Goal: Information Seeking & Learning: Learn about a topic

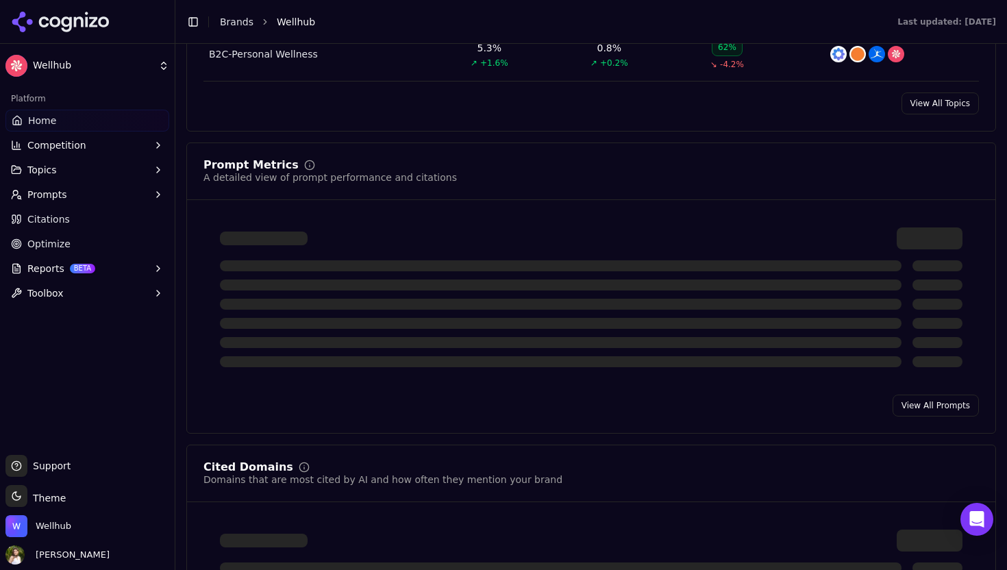
scroll to position [902, 0]
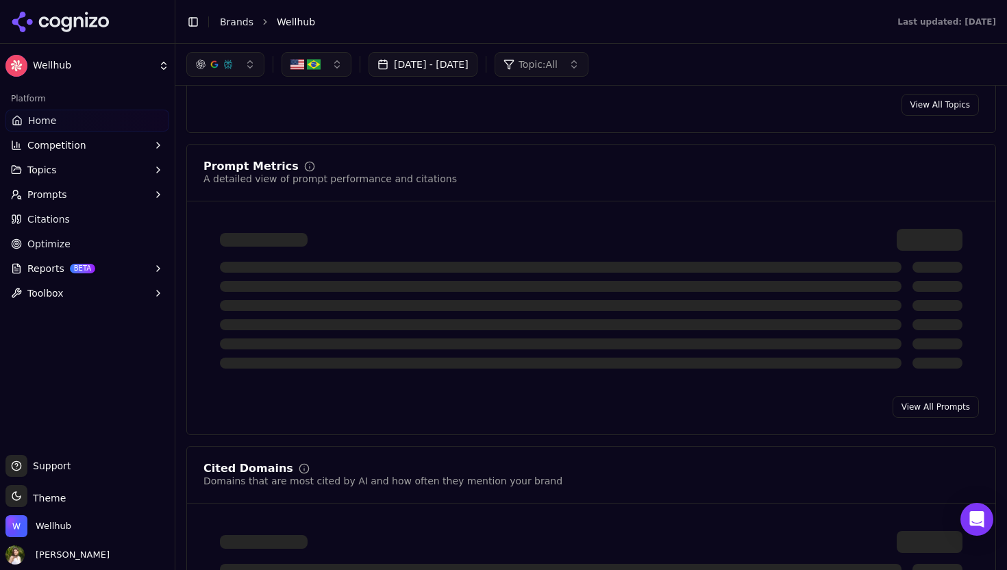
click at [924, 404] on div "Prompt Metrics A detailed view of prompt performance and citations View All Pro…" at bounding box center [590, 289] width 809 height 291
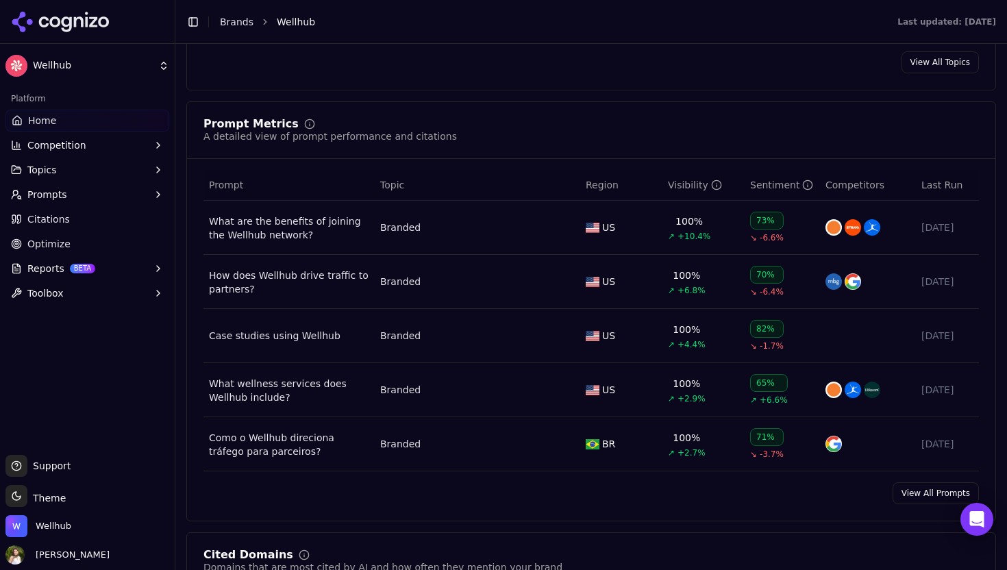
scroll to position [945, 0]
click at [916, 501] on link "View All Prompts" at bounding box center [935, 492] width 86 height 22
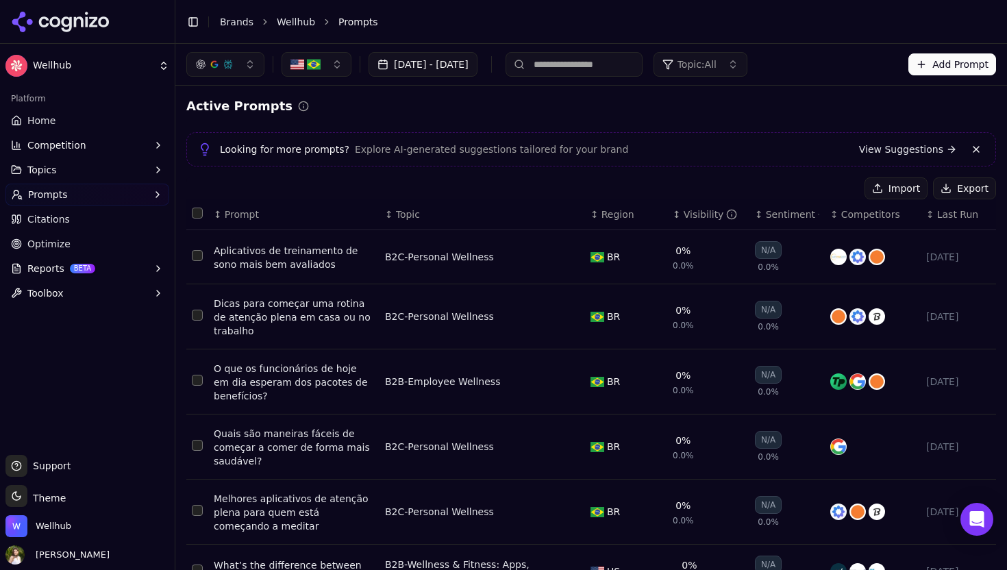
click at [322, 73] on button "button" at bounding box center [316, 64] width 70 height 25
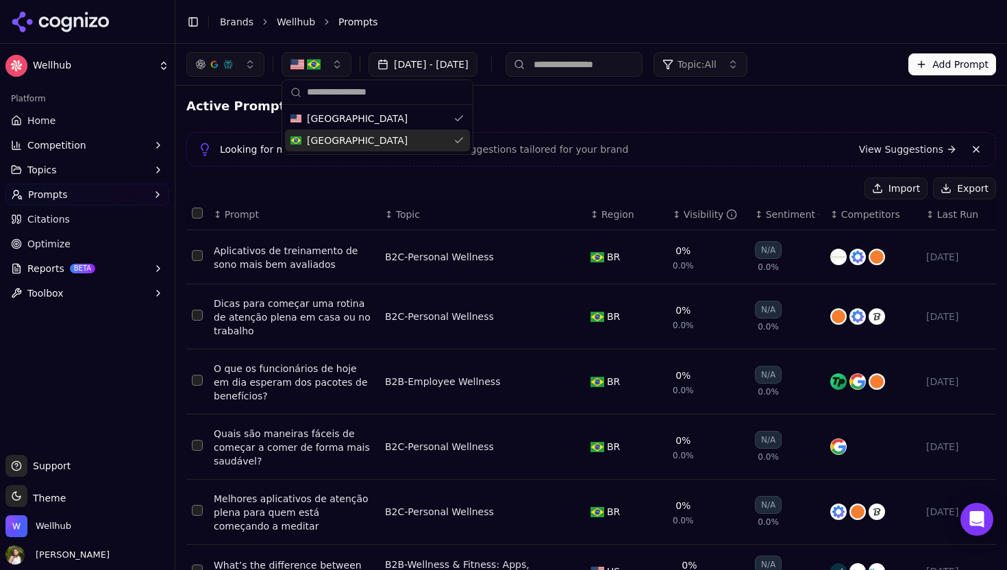
click at [407, 143] on div "[GEOGRAPHIC_DATA]" at bounding box center [377, 140] width 185 height 22
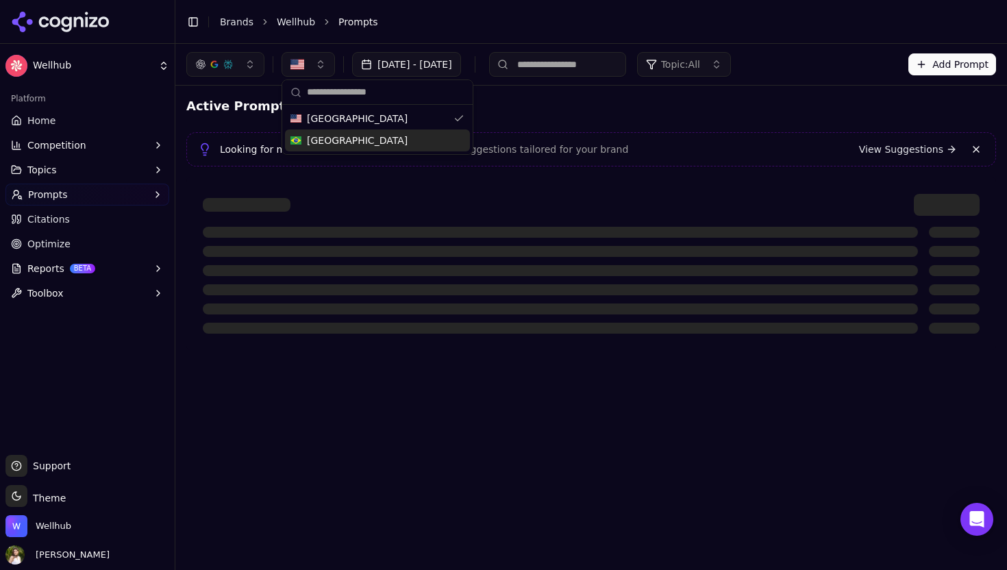
click at [557, 115] on div "Active Prompts" at bounding box center [590, 106] width 809 height 19
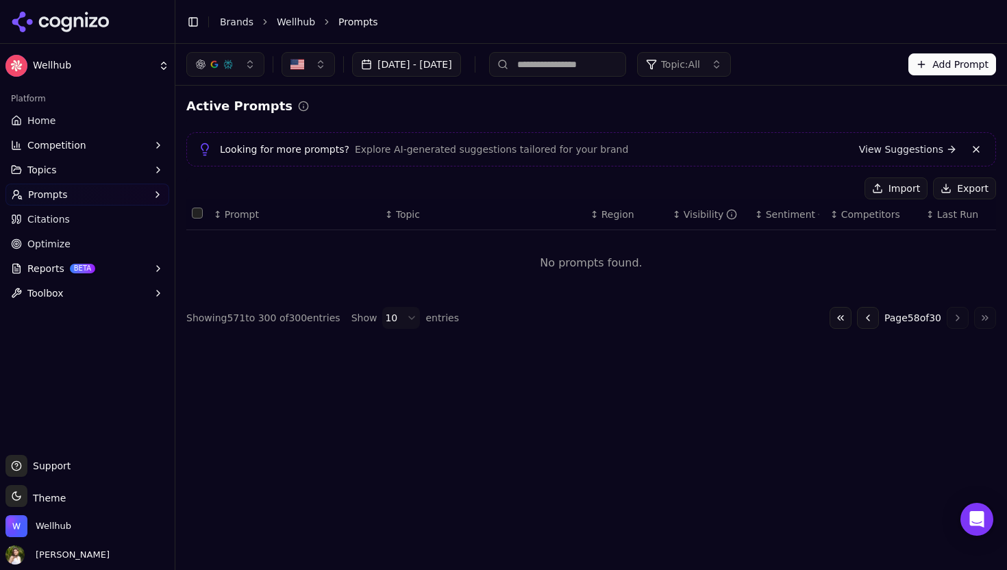
click at [308, 67] on button "button" at bounding box center [307, 64] width 53 height 25
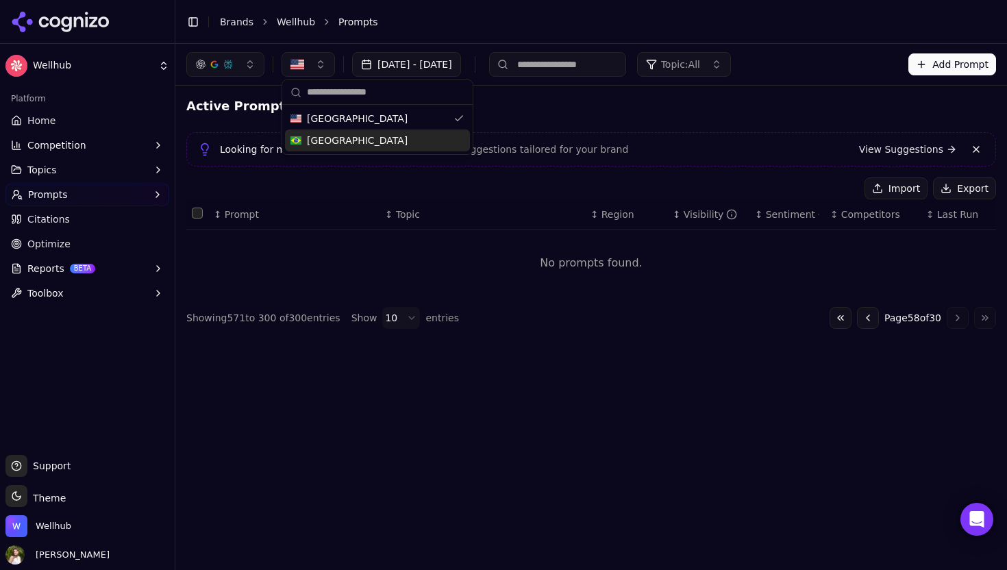
click at [355, 140] on div "[GEOGRAPHIC_DATA]" at bounding box center [377, 140] width 185 height 22
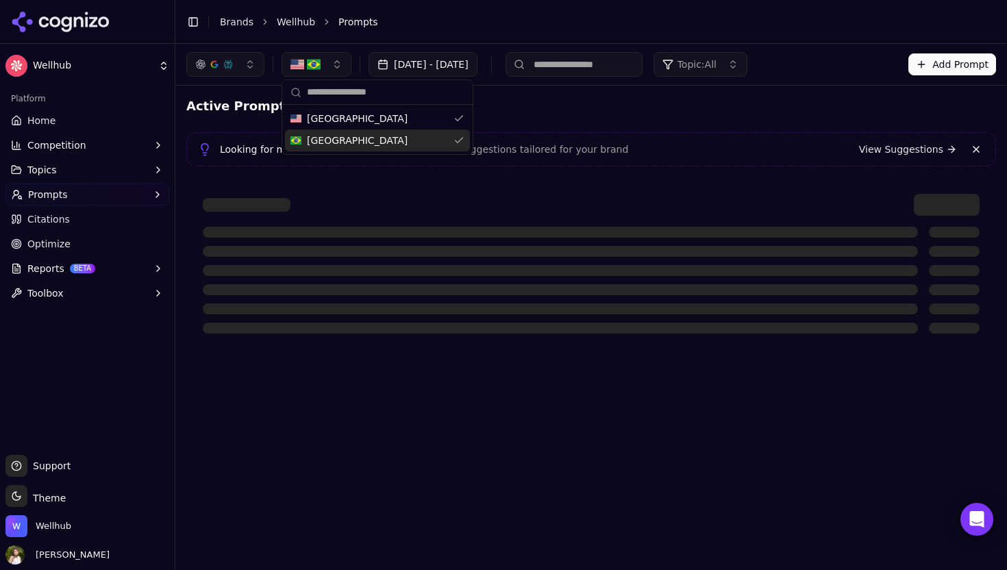
click at [546, 108] on div "Active Prompts" at bounding box center [590, 106] width 809 height 19
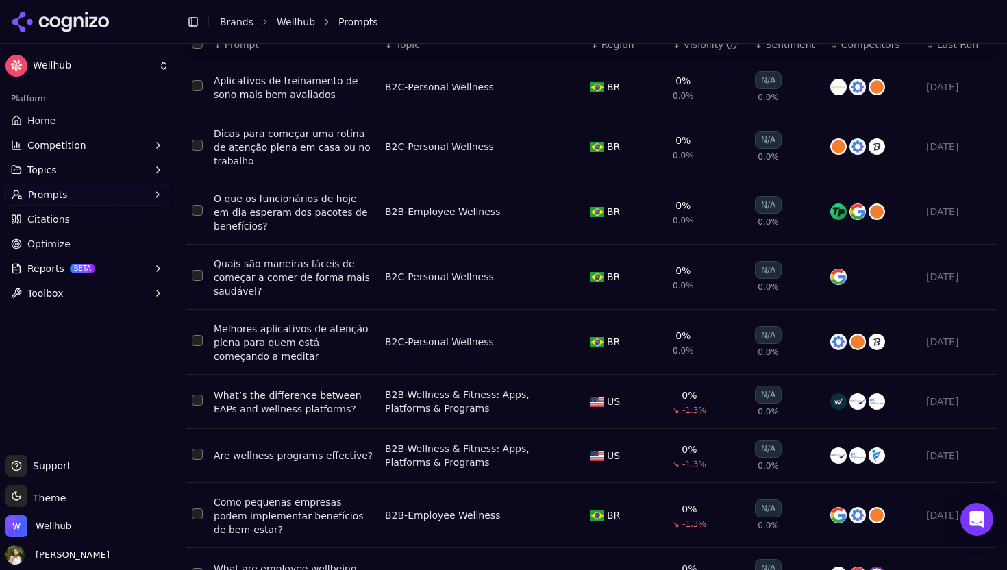
scroll to position [305, 0]
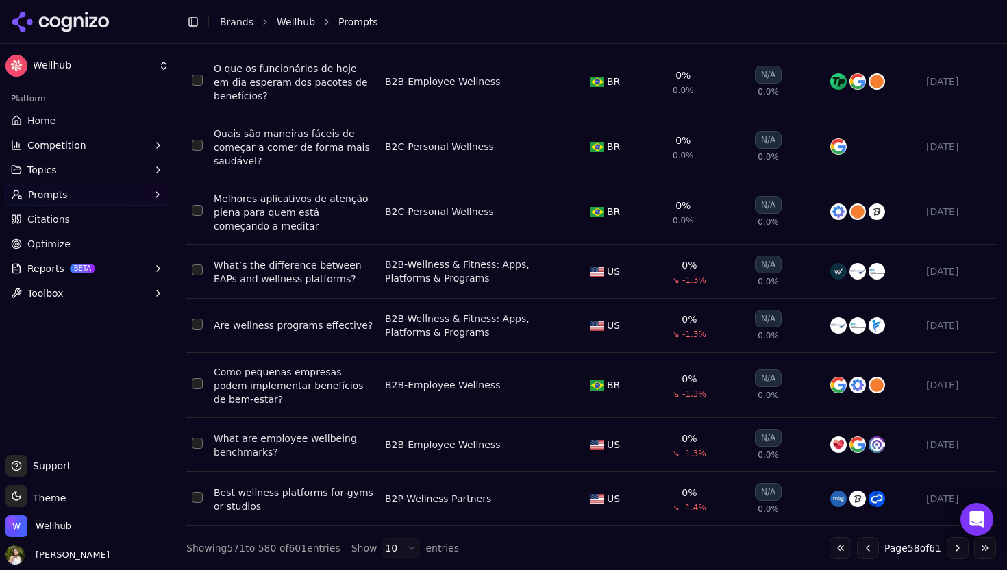
click at [835, 546] on button "Go to first page" at bounding box center [840, 548] width 22 height 22
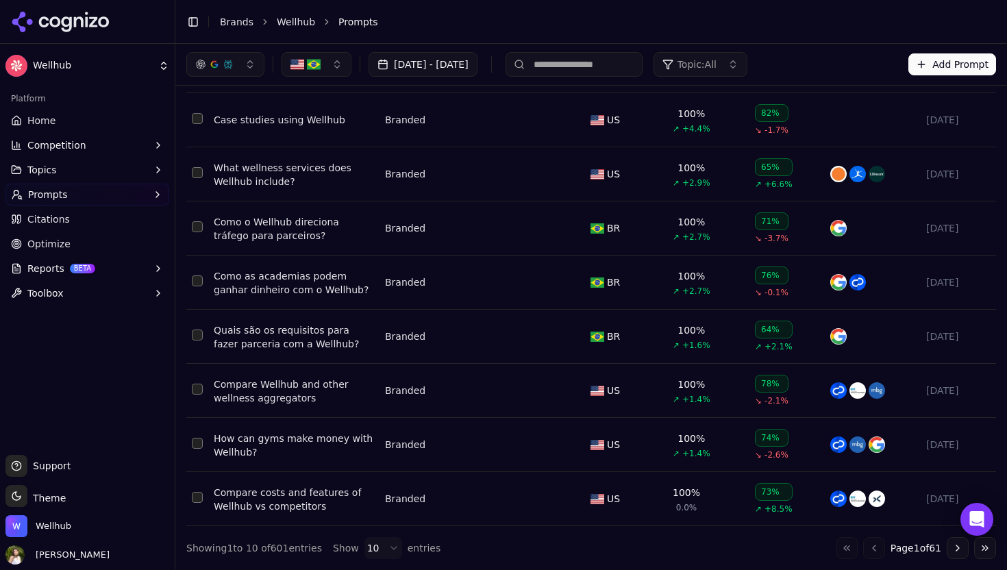
scroll to position [0, 0]
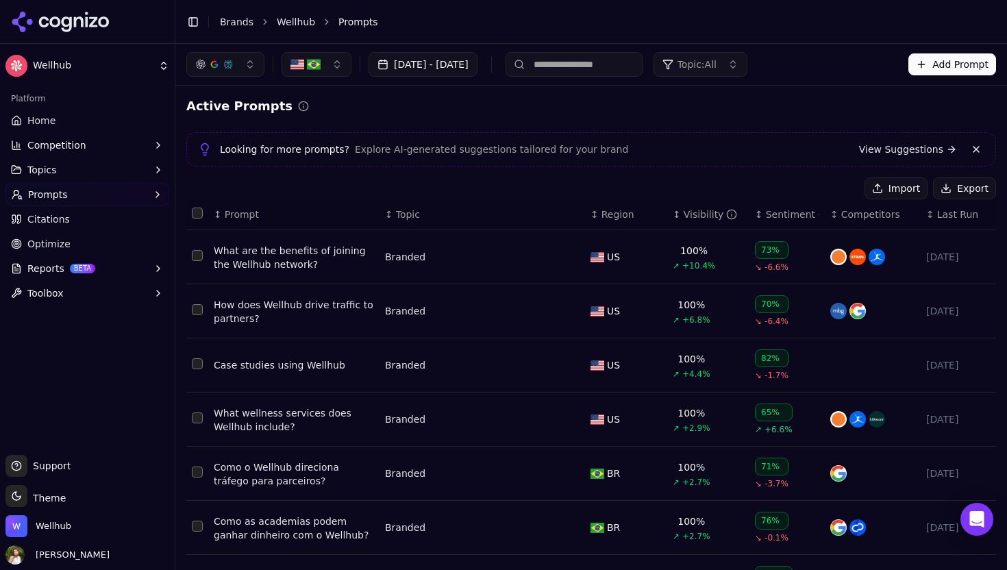
click at [325, 65] on button "button" at bounding box center [316, 64] width 70 height 25
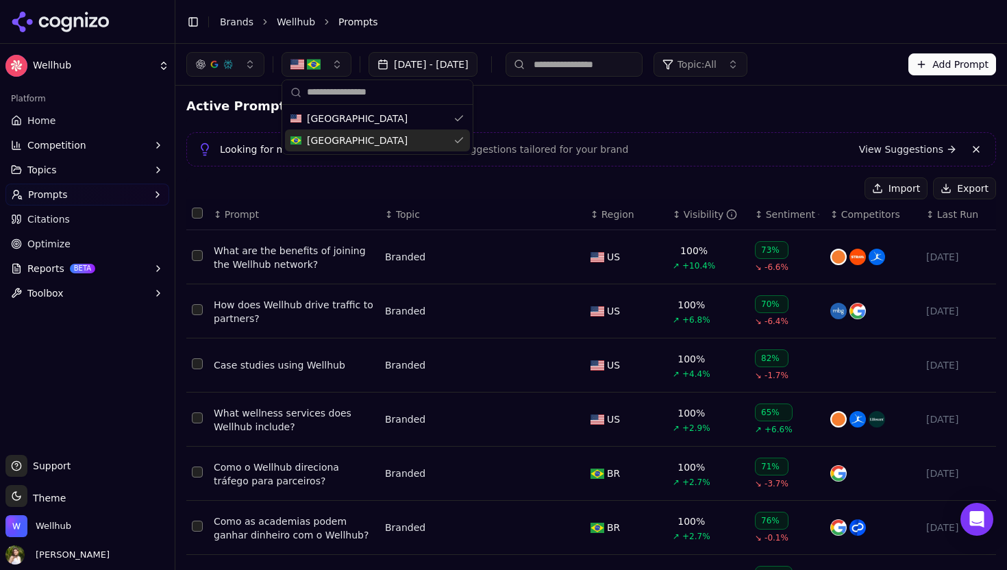
click at [344, 136] on div "[GEOGRAPHIC_DATA]" at bounding box center [377, 140] width 185 height 22
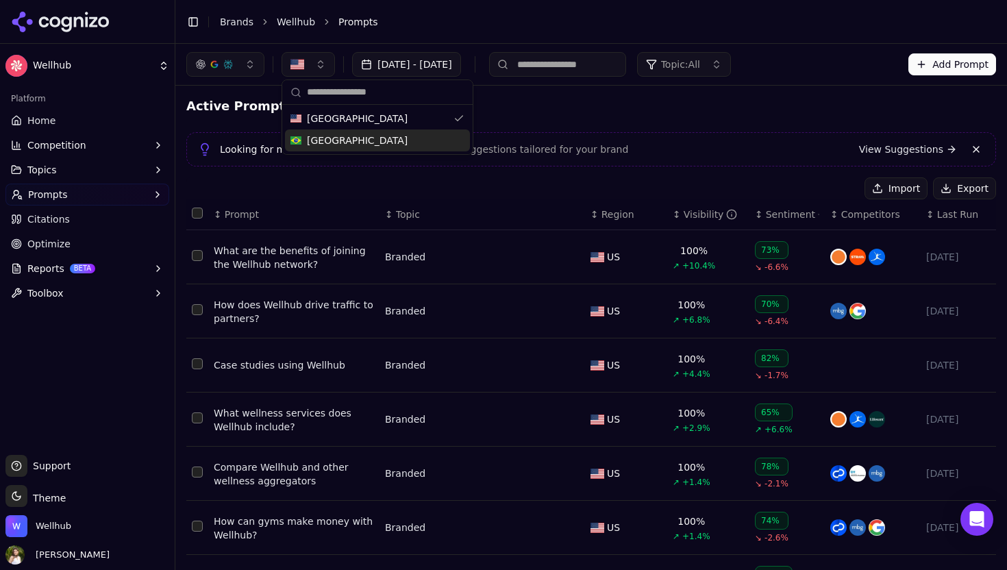
click at [536, 121] on div "Active Prompts Looking for more prompts? Explore AI-generated suggestions tailo…" at bounding box center [590, 461] width 809 height 729
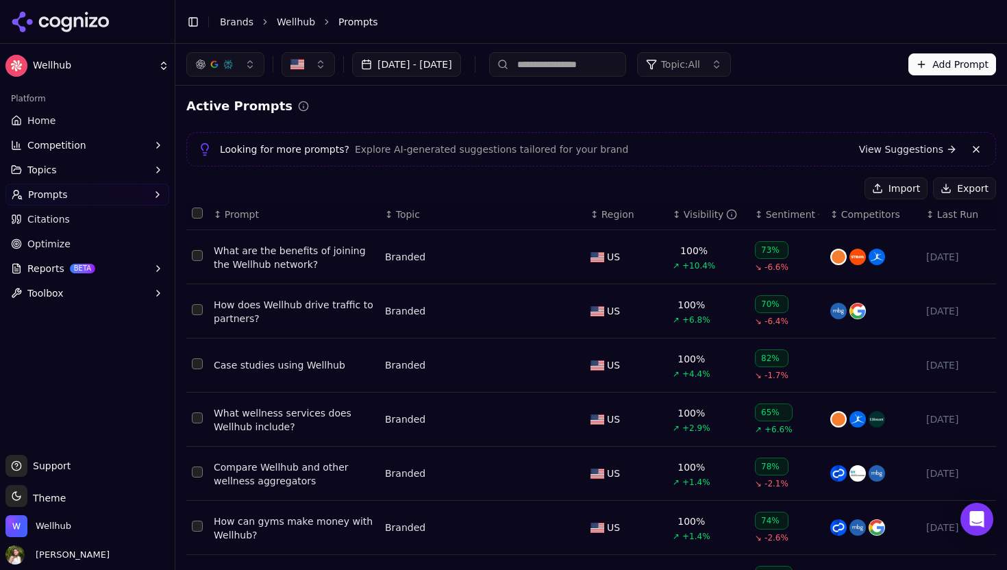
scroll to position [271, 0]
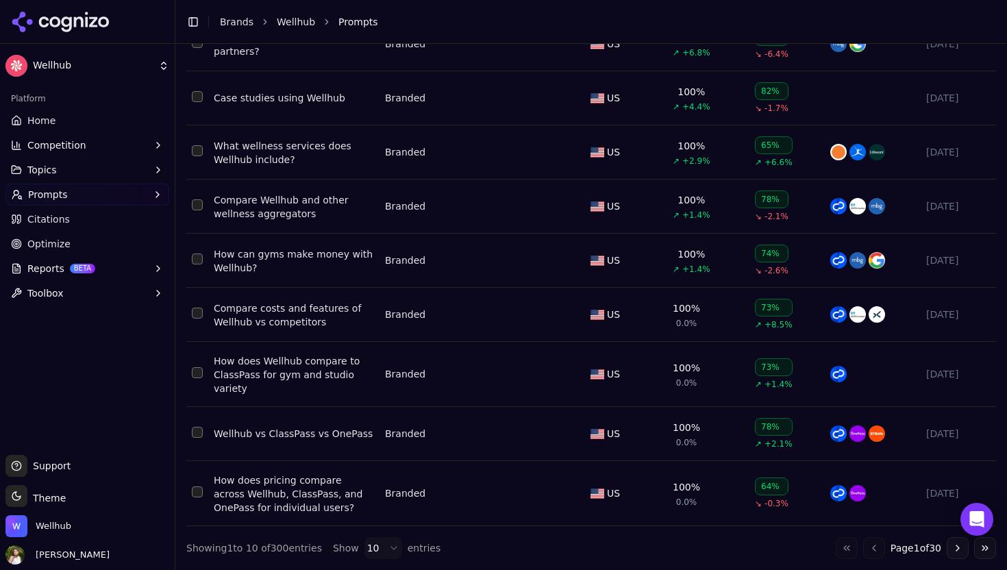
click at [981, 554] on button "Go to last page" at bounding box center [985, 548] width 22 height 22
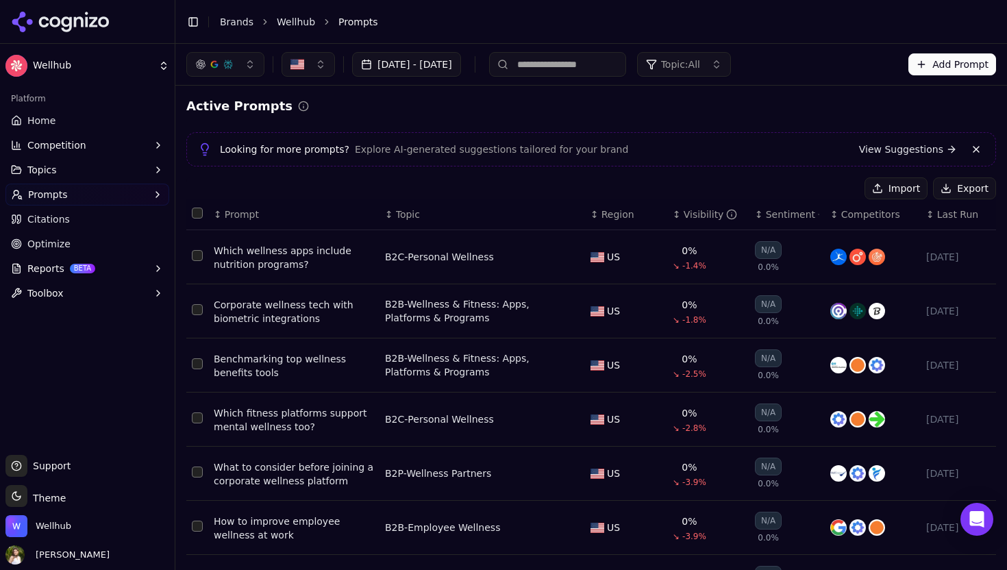
scroll to position [249, 0]
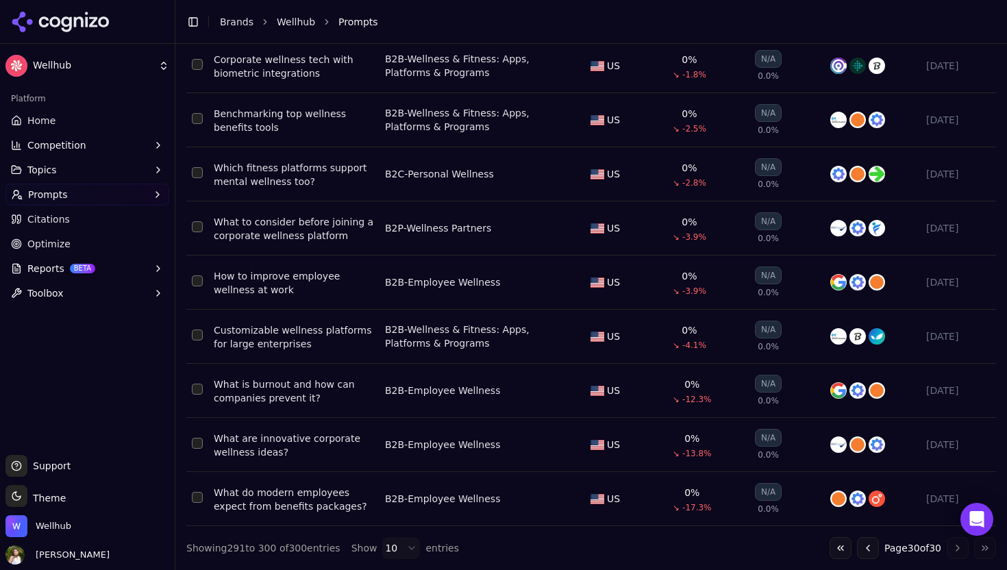
click at [832, 551] on button "Go to first page" at bounding box center [840, 548] width 22 height 22
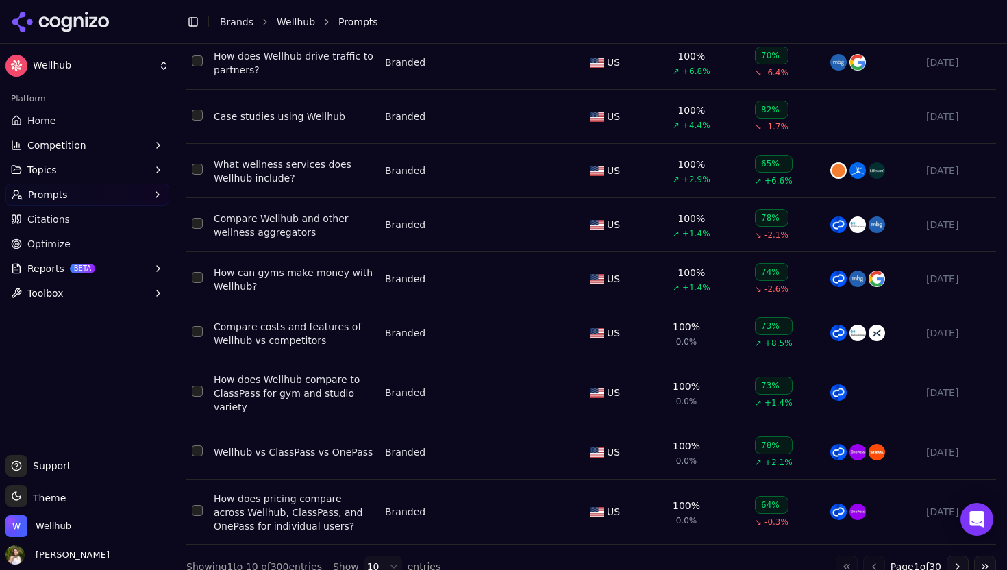
scroll to position [271, 0]
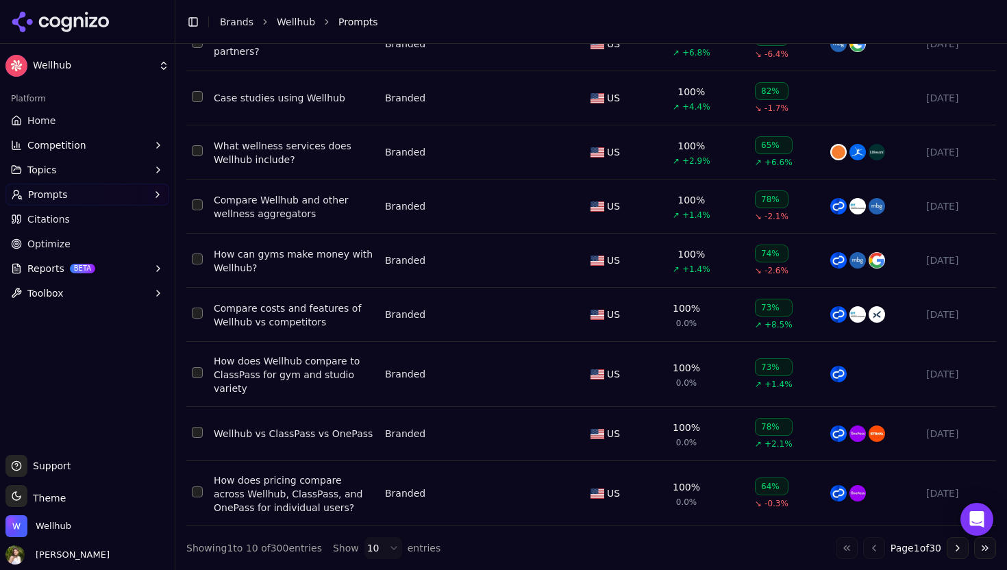
click at [960, 549] on button "Go to next page" at bounding box center [957, 548] width 22 height 22
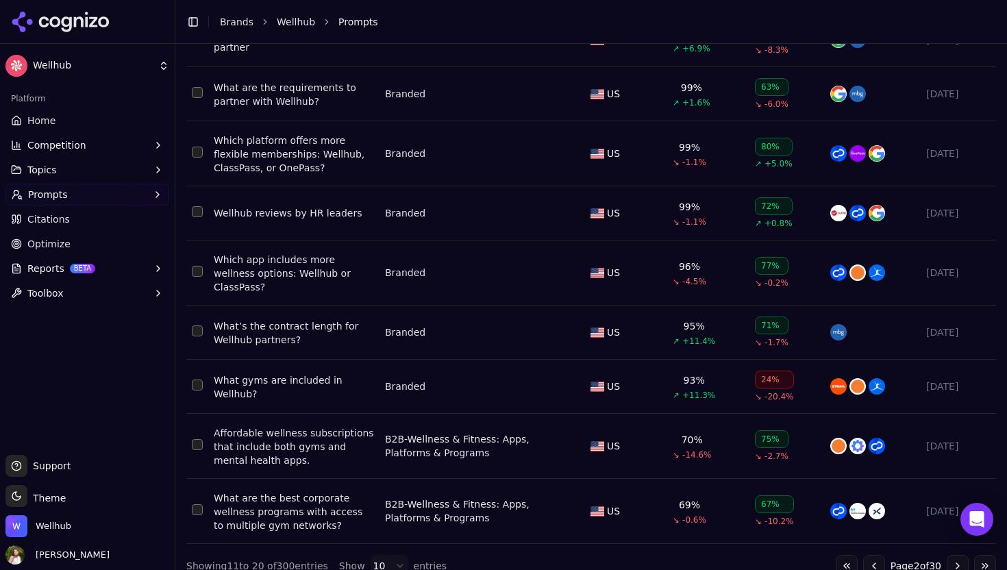
click at [960, 555] on button "Go to next page" at bounding box center [957, 566] width 22 height 22
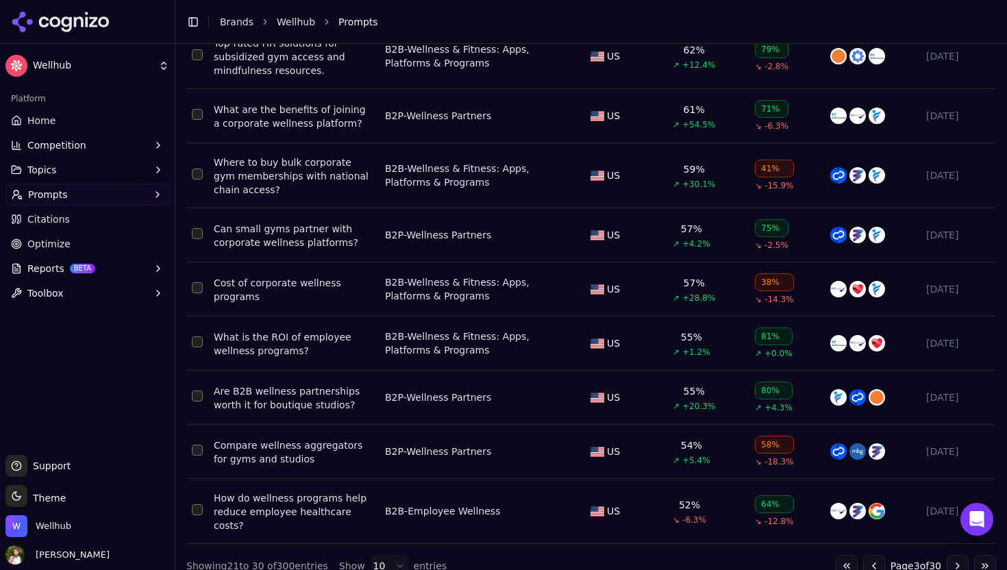
click at [987, 555] on button "Go to last page" at bounding box center [985, 566] width 22 height 22
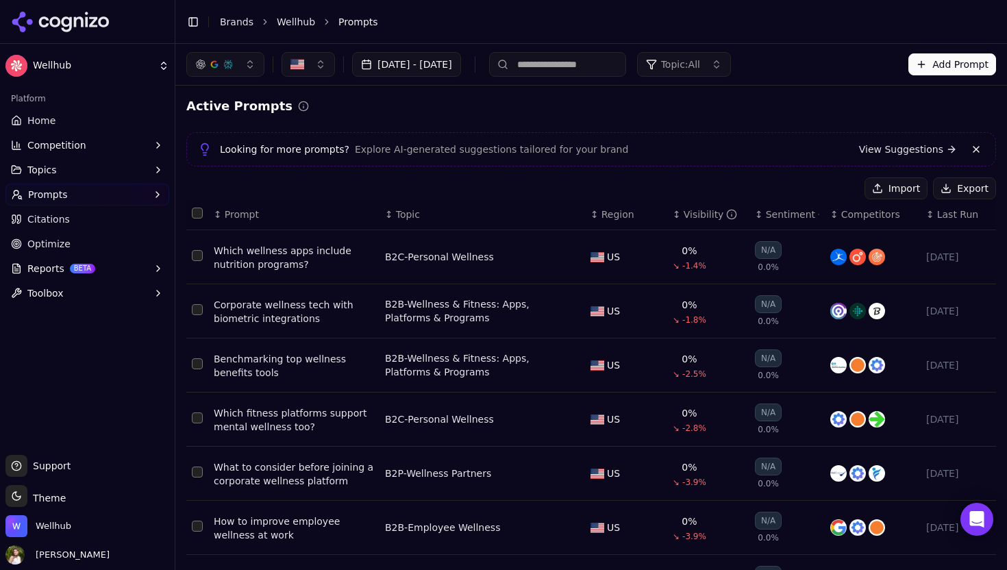
scroll to position [249, 0]
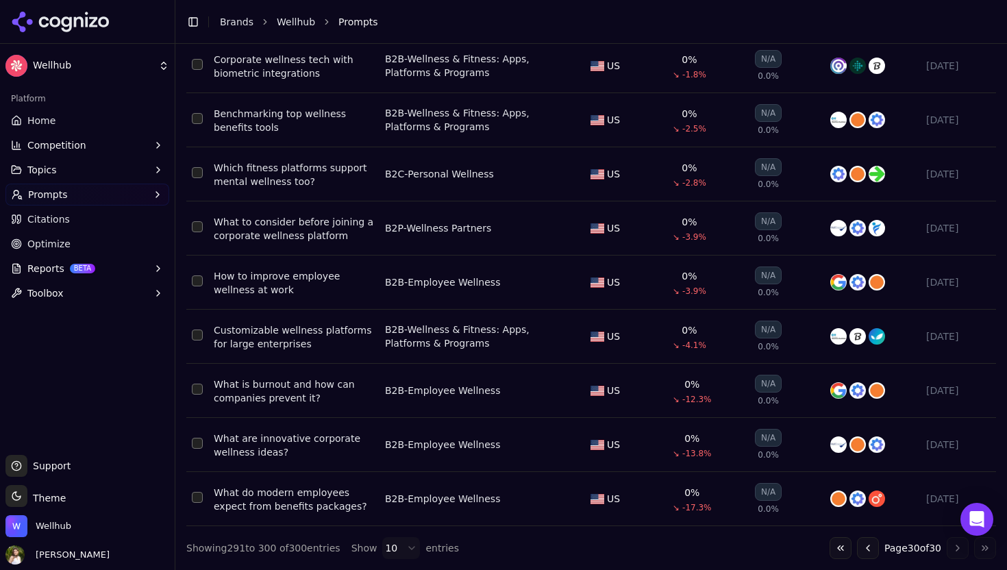
click at [835, 549] on button "Go to first page" at bounding box center [840, 548] width 22 height 22
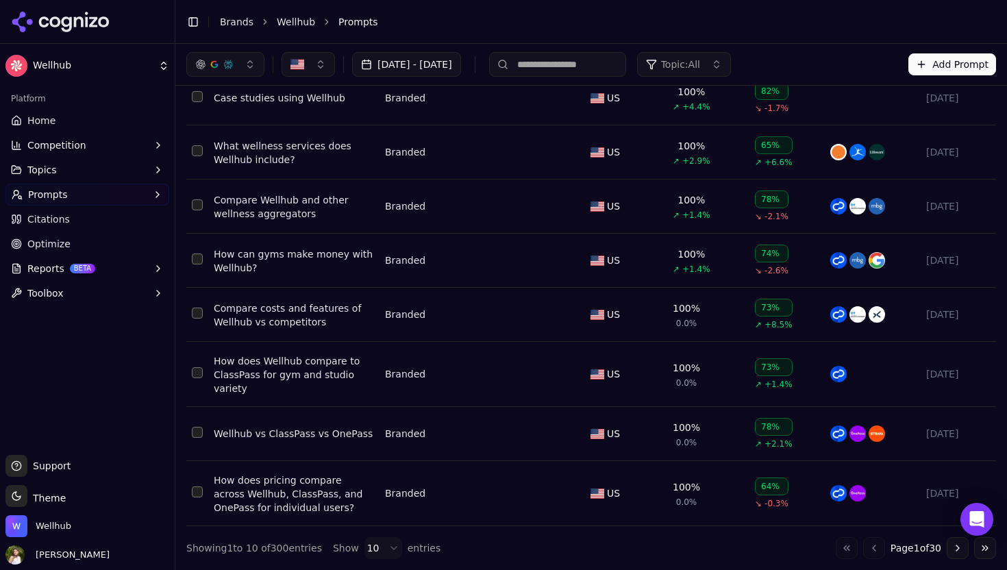
scroll to position [0, 0]
